Goal: Find contact information: Find contact information

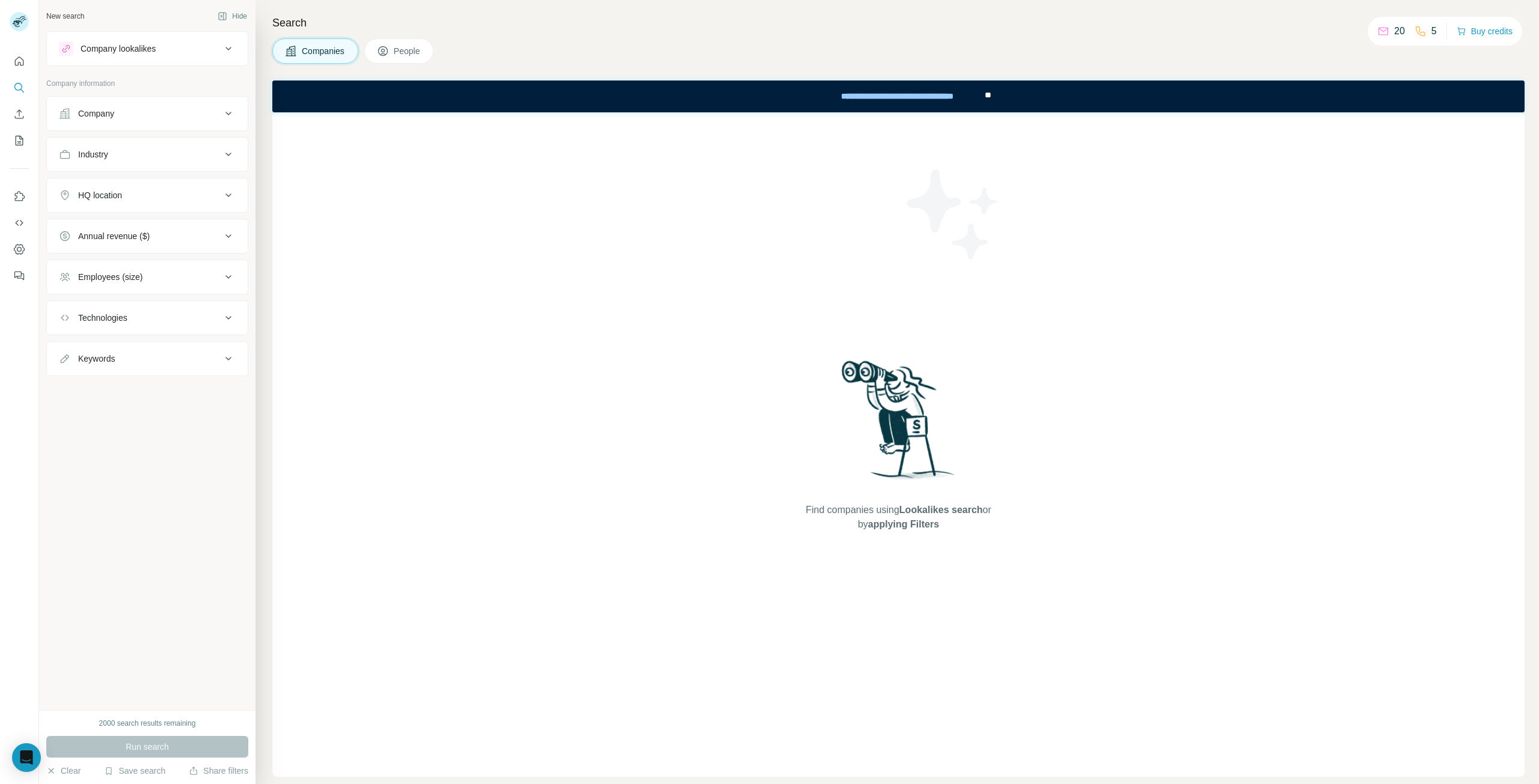
click at [109, 119] on div "Company" at bounding box center [96, 113] width 36 height 12
click at [110, 114] on div "Company" at bounding box center [96, 113] width 36 height 12
click at [121, 182] on button "HQ location" at bounding box center [147, 195] width 201 height 29
click at [120, 192] on div "HQ location" at bounding box center [99, 195] width 44 height 12
click at [23, 20] on rect at bounding box center [19, 21] width 19 height 19
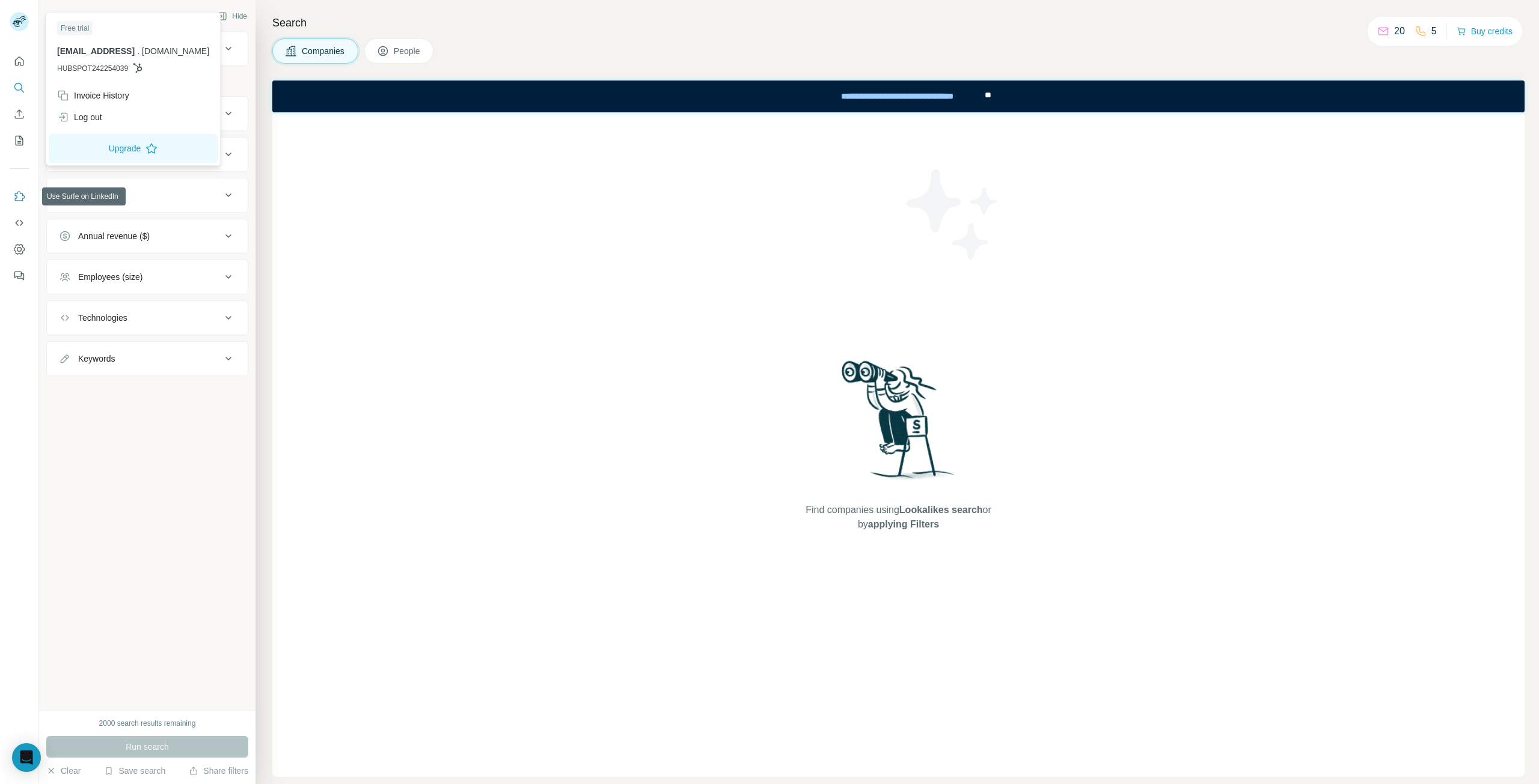
click at [21, 190] on button "Use Surfe on LinkedIn" at bounding box center [19, 197] width 19 height 21
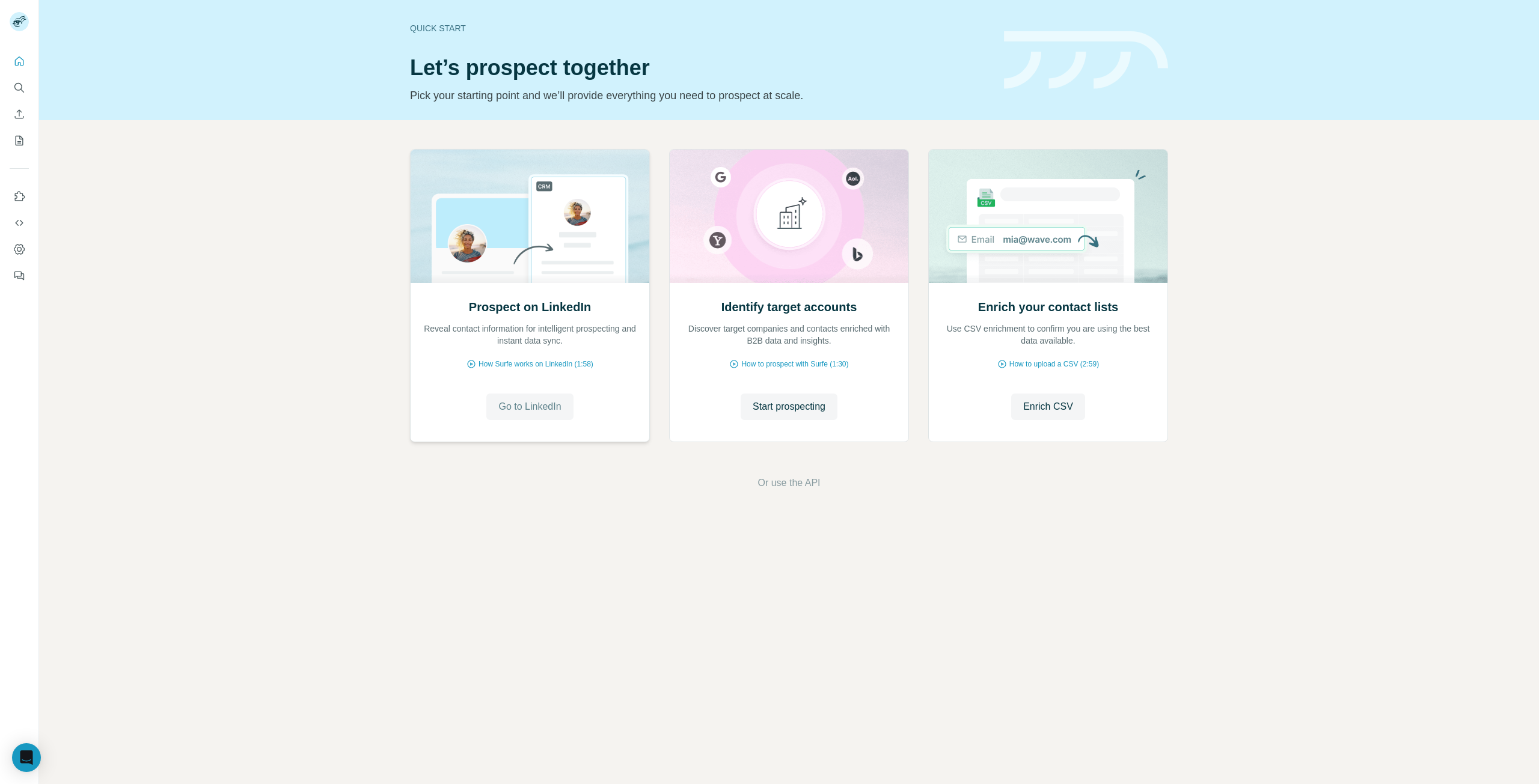
click at [517, 411] on span "Go to LinkedIn" at bounding box center [529, 407] width 62 height 15
